Goal: Use online tool/utility: Utilize a website feature to perform a specific function

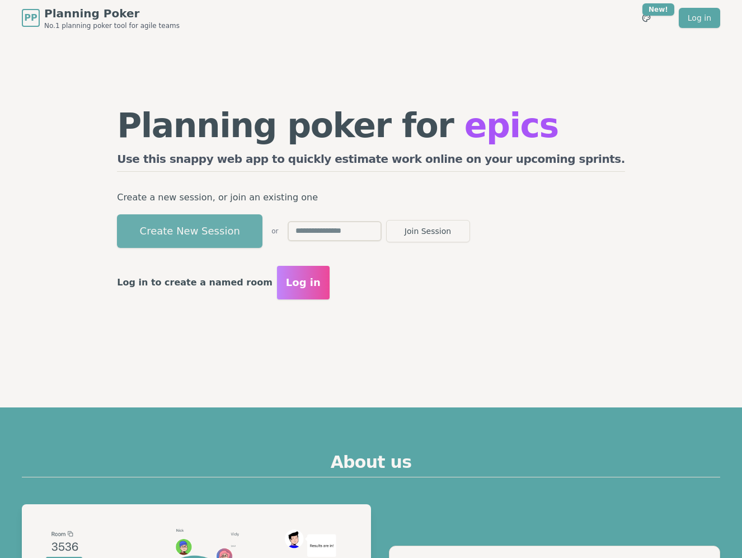
click at [256, 237] on button "Create New Session" at bounding box center [190, 231] width 146 height 34
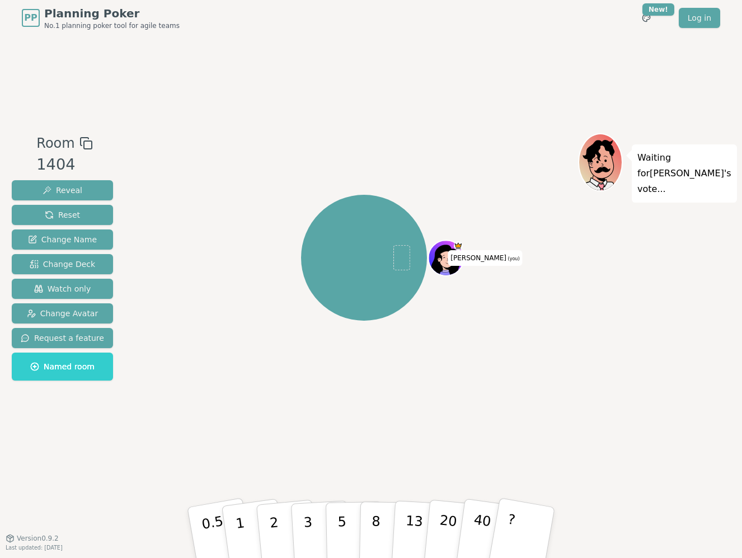
click at [275, 397] on div "[PERSON_NAME] (you)" at bounding box center [364, 287] width 428 height 308
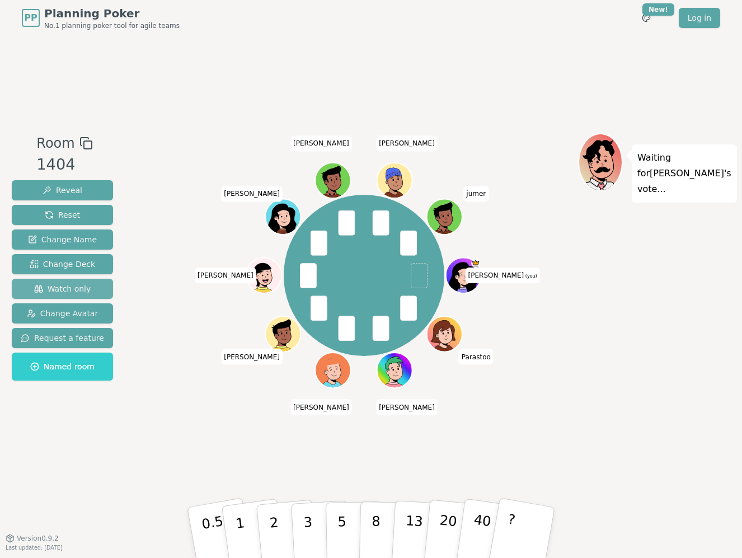
click at [73, 290] on span "Watch only" at bounding box center [62, 288] width 57 height 11
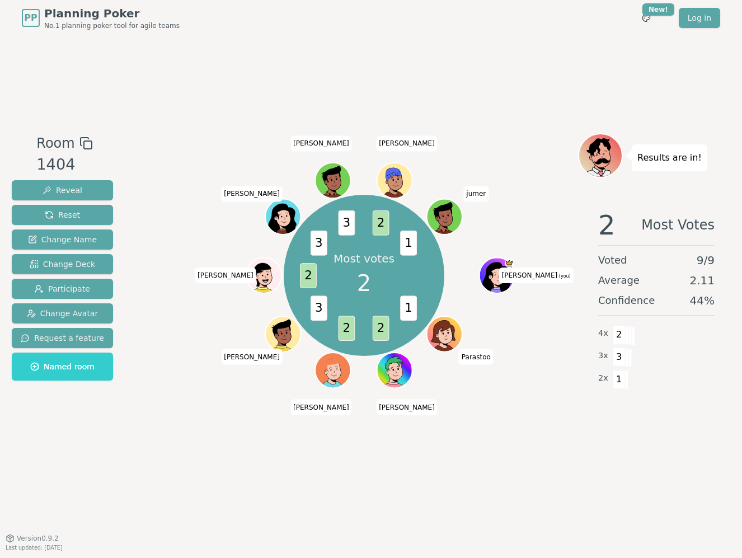
click at [158, 169] on div "Most votes 2 1 2 2 3 2 3 3 2 1 [PERSON_NAME] (you) Parastoo [PERSON_NAME] Joaco…" at bounding box center [364, 275] width 428 height 245
click at [172, 126] on div "Room 1404 Reveal Reset Change Name Change Deck Participate Change Avatar Reques…" at bounding box center [371, 287] width 728 height 502
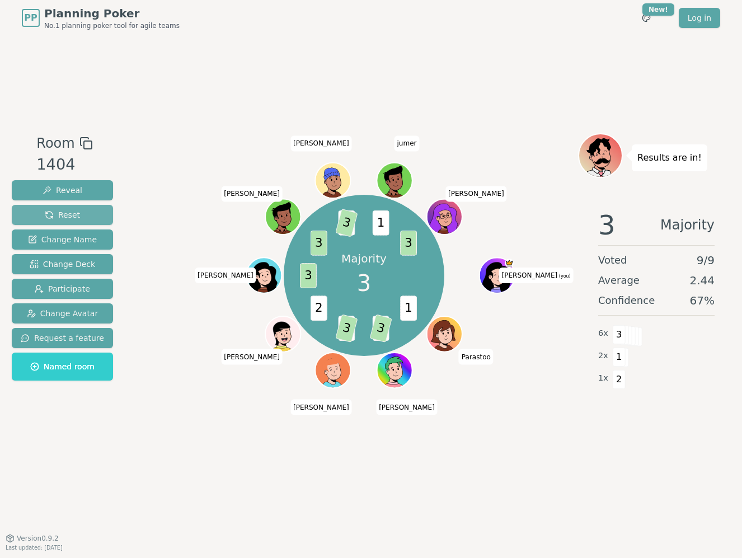
click at [74, 212] on span "Reset" at bounding box center [62, 214] width 35 height 11
